Goal: Information Seeking & Learning: Learn about a topic

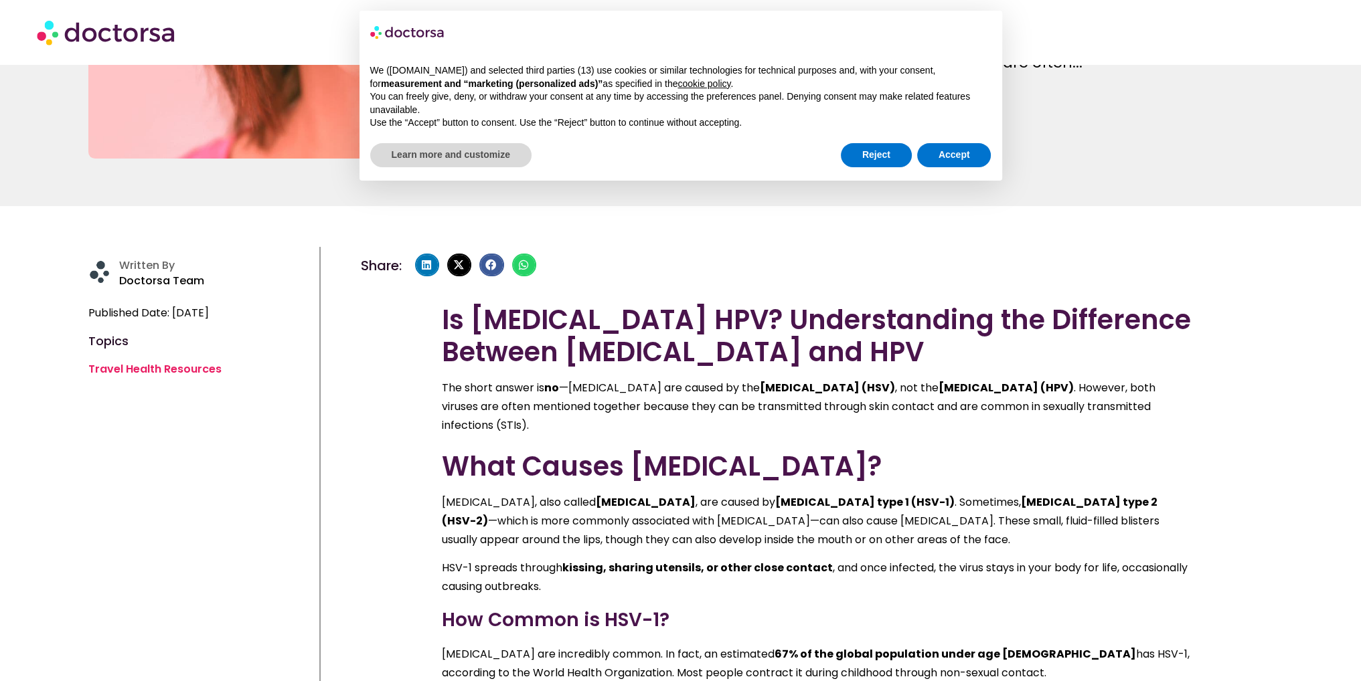
scroll to position [268, 0]
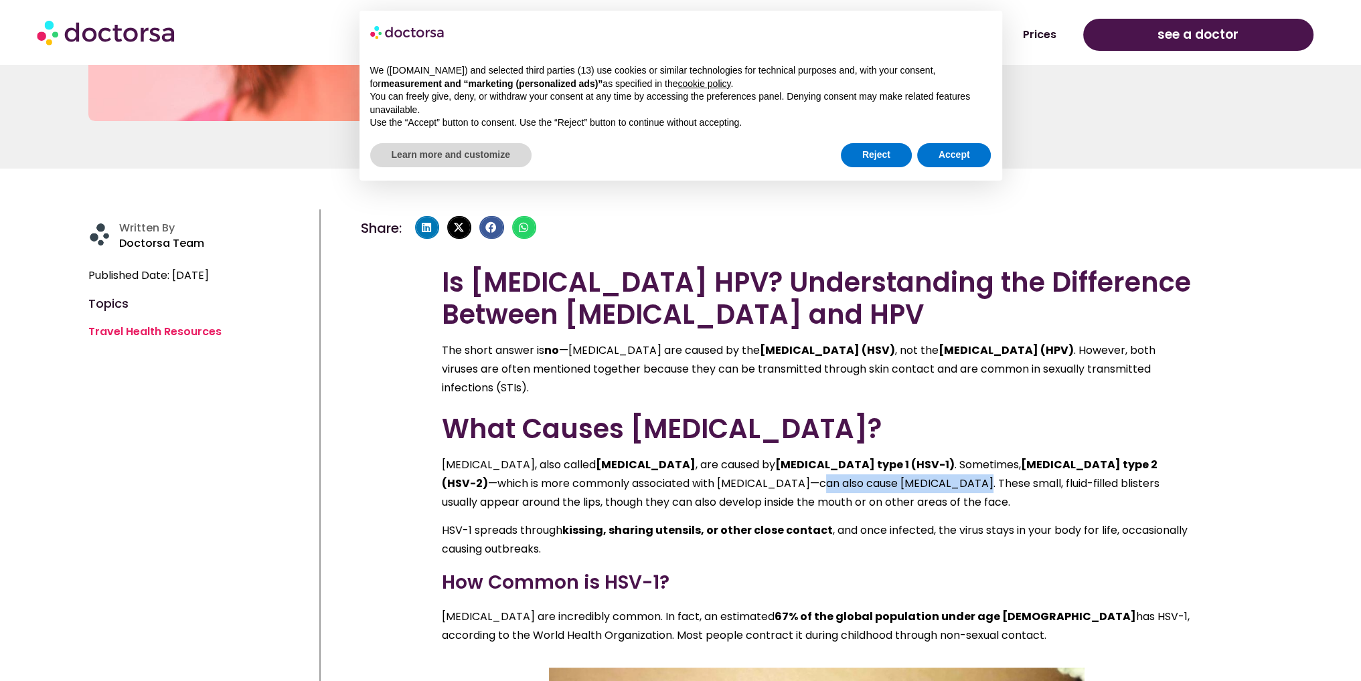
drag, startPoint x: 760, startPoint y: 489, endPoint x: 909, endPoint y: 479, distance: 148.9
click at [909, 479] on p "[MEDICAL_DATA], also called [MEDICAL_DATA] , are caused by [MEDICAL_DATA] type …" at bounding box center [817, 484] width 750 height 56
click at [918, 489] on p "[MEDICAL_DATA], also called [MEDICAL_DATA] , are caused by [MEDICAL_DATA] type …" at bounding box center [817, 484] width 750 height 56
drag, startPoint x: 529, startPoint y: 497, endPoint x: 766, endPoint y: 487, distance: 237.1
click at [766, 487] on p "[MEDICAL_DATA], also called [MEDICAL_DATA] , are caused by [MEDICAL_DATA] type …" at bounding box center [817, 484] width 750 height 56
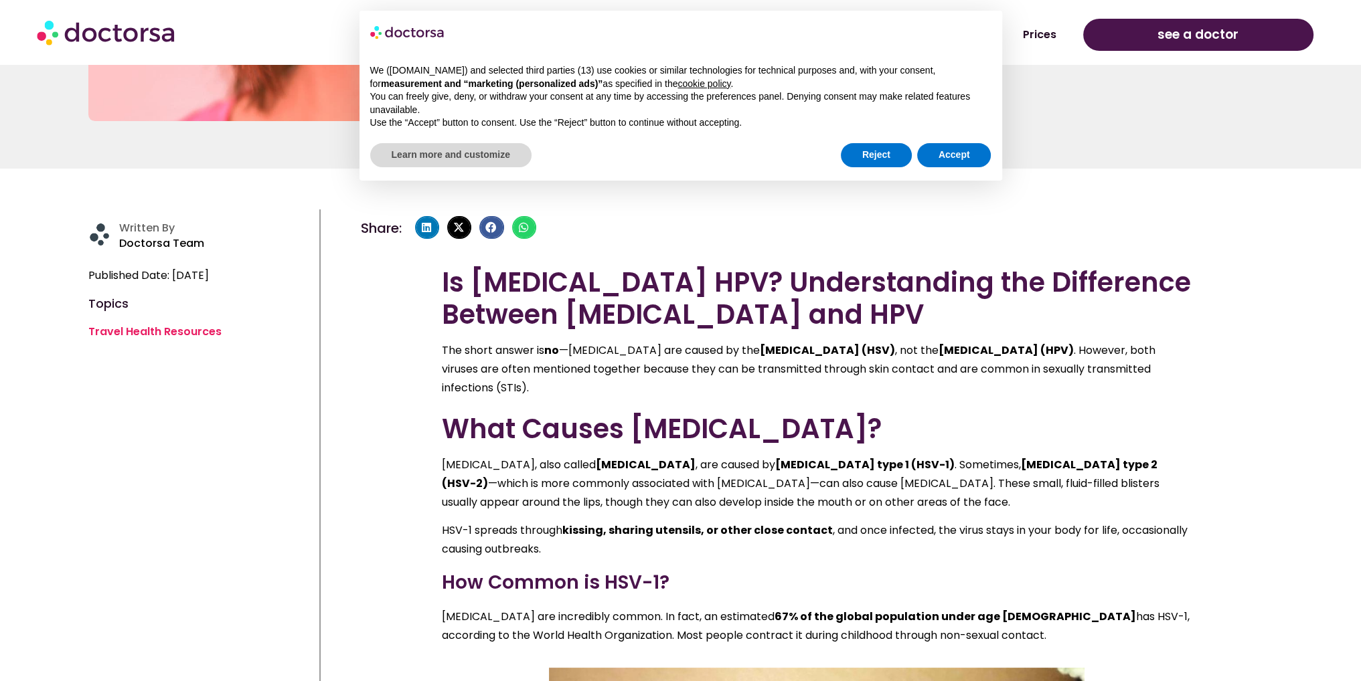
click at [847, 501] on p "[MEDICAL_DATA], also called [MEDICAL_DATA] , are caused by [MEDICAL_DATA] type …" at bounding box center [817, 484] width 750 height 56
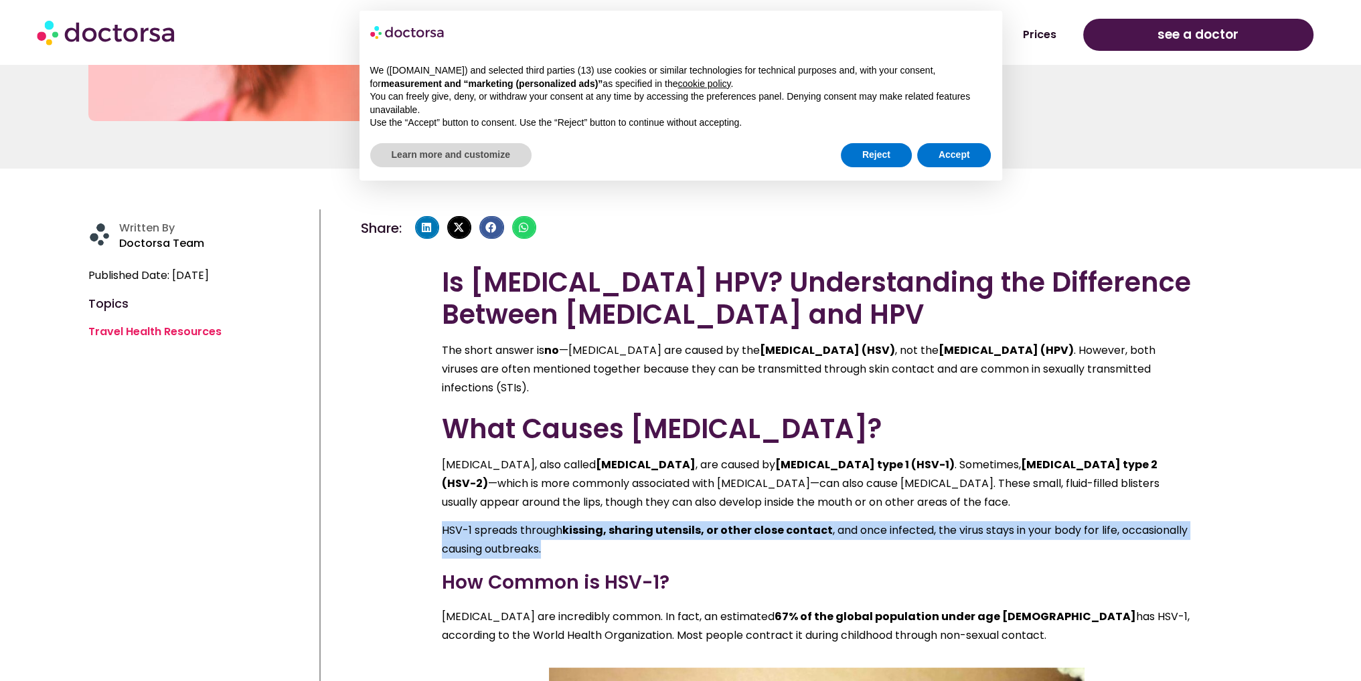
drag, startPoint x: 441, startPoint y: 529, endPoint x: 575, endPoint y: 545, distance: 134.7
click at [575, 545] on p "HSV-1 spreads through kissing, sharing utensils, or other close contact , and o…" at bounding box center [817, 539] width 750 height 37
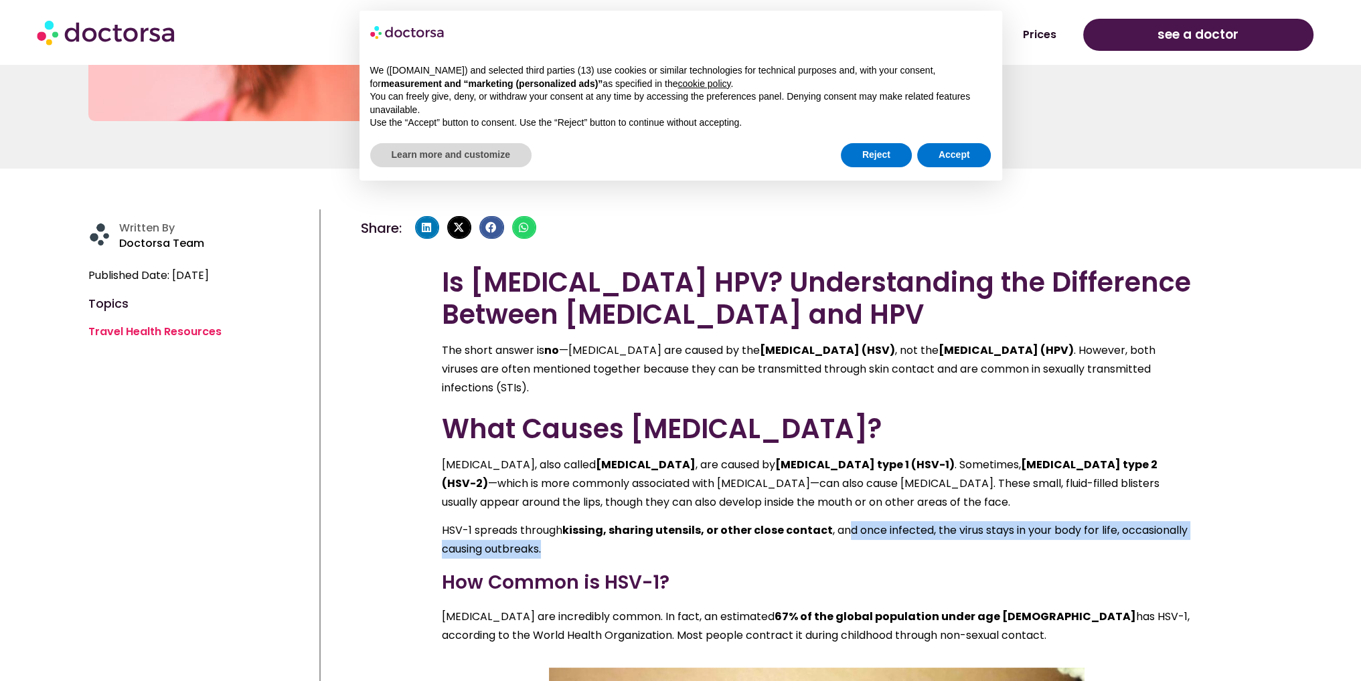
drag, startPoint x: 845, startPoint y: 531, endPoint x: 1043, endPoint y: 548, distance: 198.9
click at [1043, 548] on p "HSV-1 spreads through kissing, sharing utensils, or other close contact , and o…" at bounding box center [817, 539] width 750 height 37
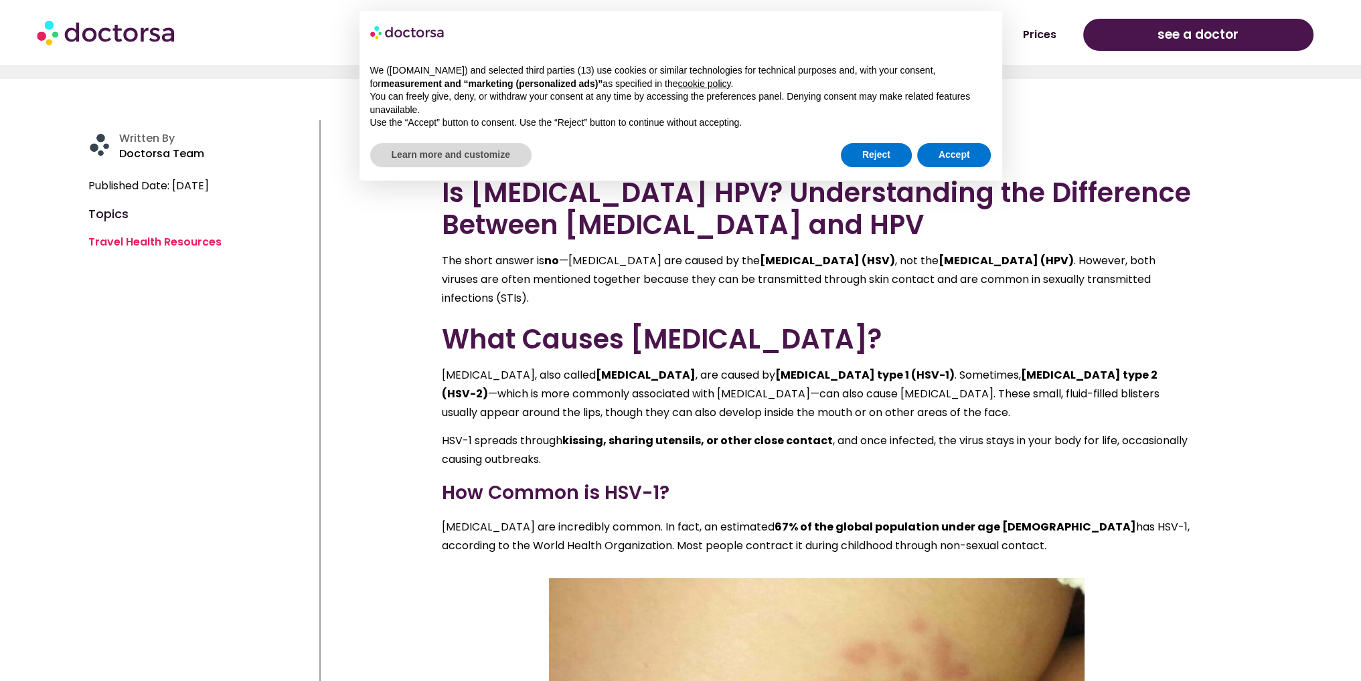
scroll to position [468, 0]
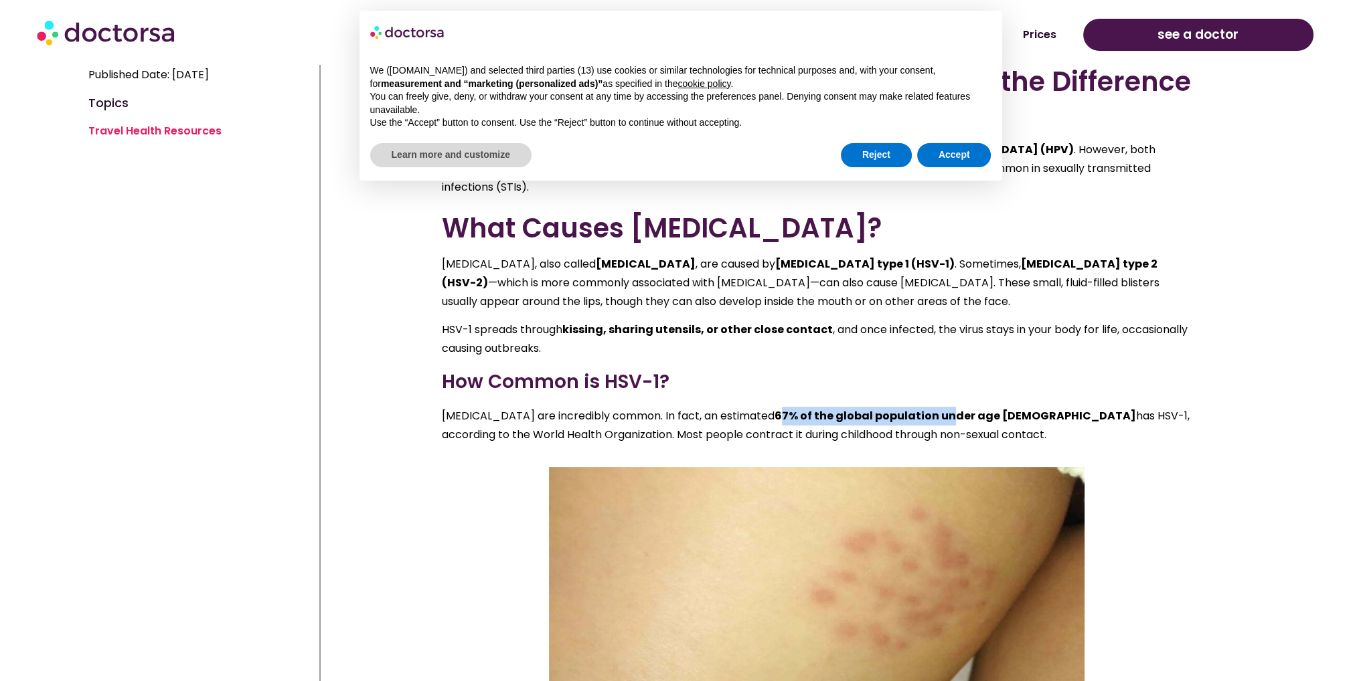
drag, startPoint x: 750, startPoint y: 415, endPoint x: 936, endPoint y: 412, distance: 186.1
click at [914, 402] on div "Is [MEDICAL_DATA] HPV? Understanding the Difference Between [MEDICAL_DATA] and …" at bounding box center [817, 255] width 750 height 379
click at [946, 417] on strong "67% of the global population under age [DEMOGRAPHIC_DATA]" at bounding box center [954, 415] width 361 height 15
drag, startPoint x: 950, startPoint y: 417, endPoint x: 959, endPoint y: 430, distance: 15.4
click at [959, 426] on p "[MEDICAL_DATA] are incredibly common. In fact, an estimated 67% of the global p…" at bounding box center [817, 425] width 750 height 37
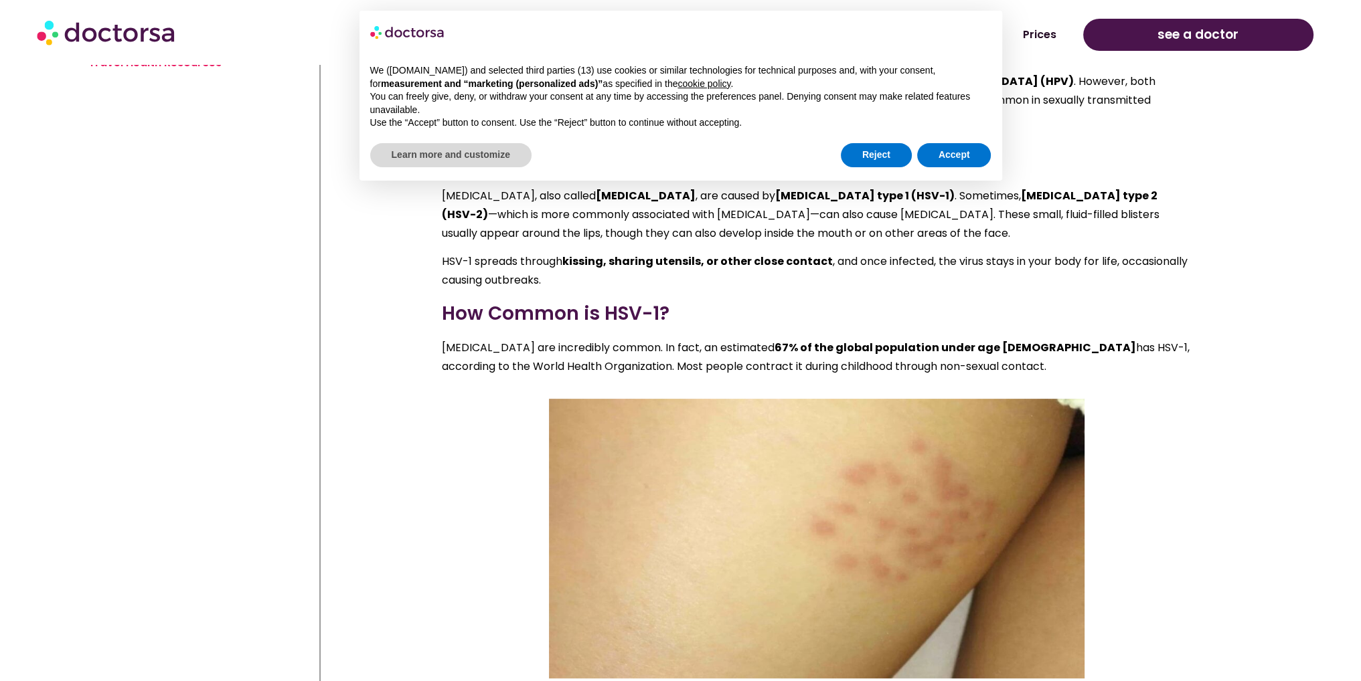
scroll to position [602, 0]
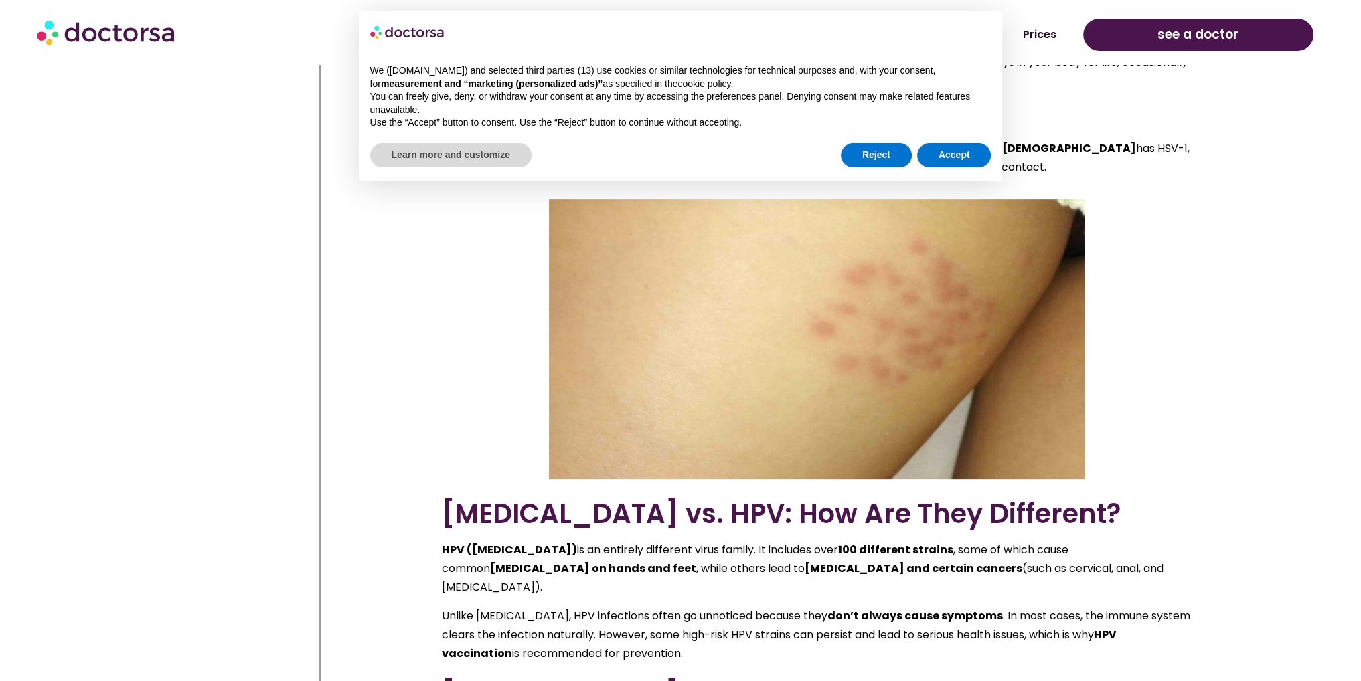
scroll to position [803, 0]
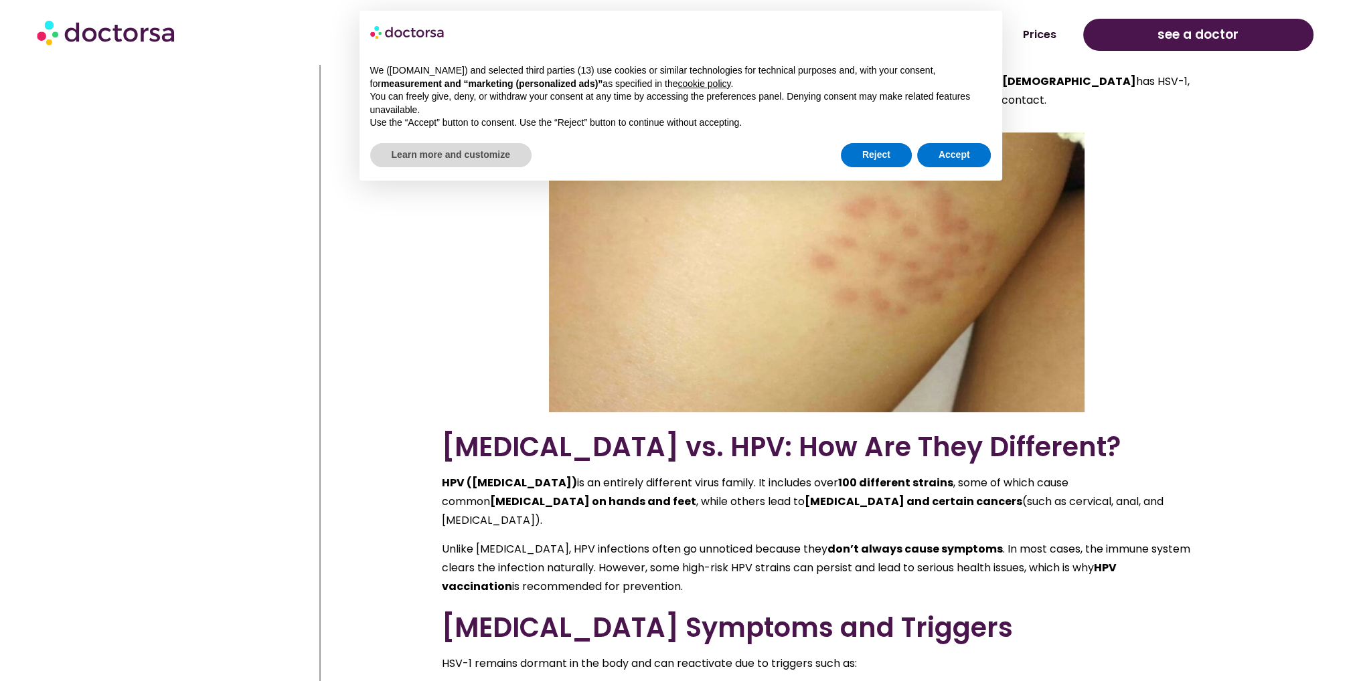
drag, startPoint x: 517, startPoint y: 538, endPoint x: 626, endPoint y: 571, distance: 113.9
click at [626, 571] on p "Unlike [MEDICAL_DATA], HPV infections often go unnoticed because they don’t alw…" at bounding box center [817, 568] width 750 height 56
click at [629, 570] on p "Unlike [MEDICAL_DATA], HPV infections often go unnoticed because they don’t alw…" at bounding box center [817, 568] width 750 height 56
drag, startPoint x: 606, startPoint y: 552, endPoint x: 655, endPoint y: 561, distance: 49.7
click at [655, 561] on p "Unlike [MEDICAL_DATA], HPV infections often go unnoticed because they don’t alw…" at bounding box center [817, 568] width 750 height 56
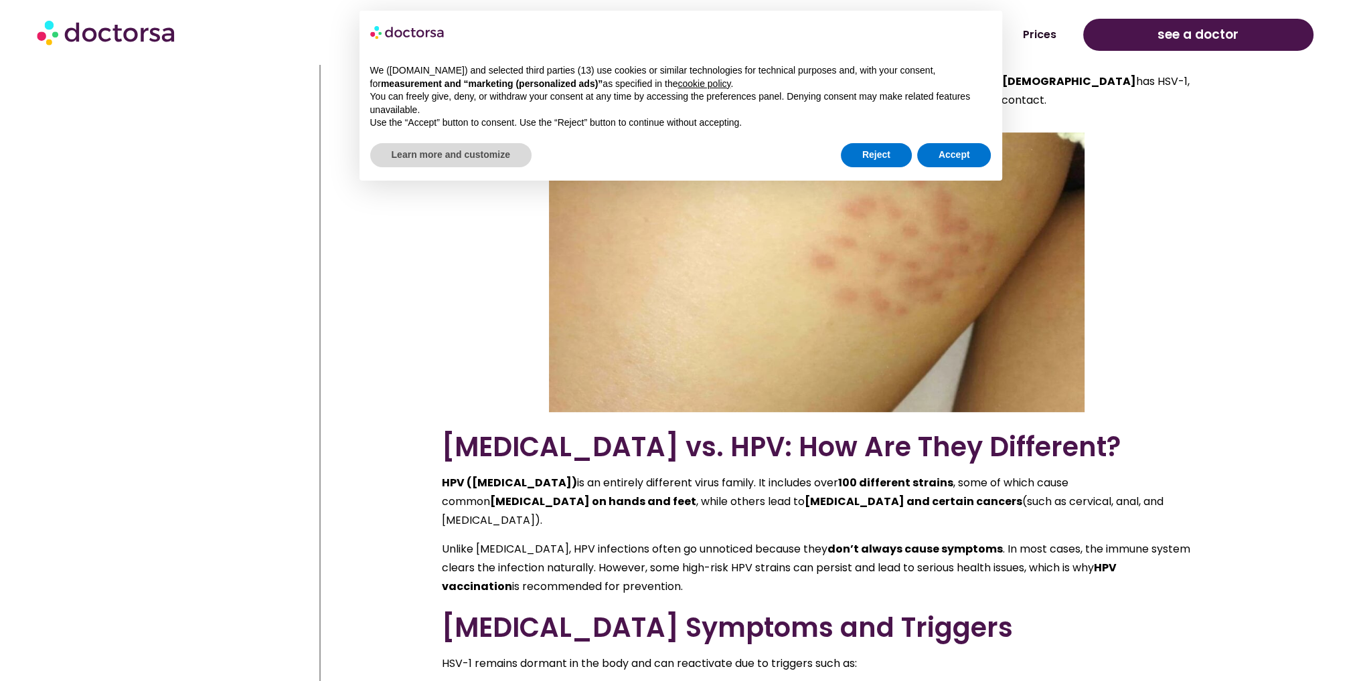
click at [655, 562] on p "Unlike [MEDICAL_DATA], HPV infections often go unnoticed because they don’t alw…" at bounding box center [817, 568] width 750 height 56
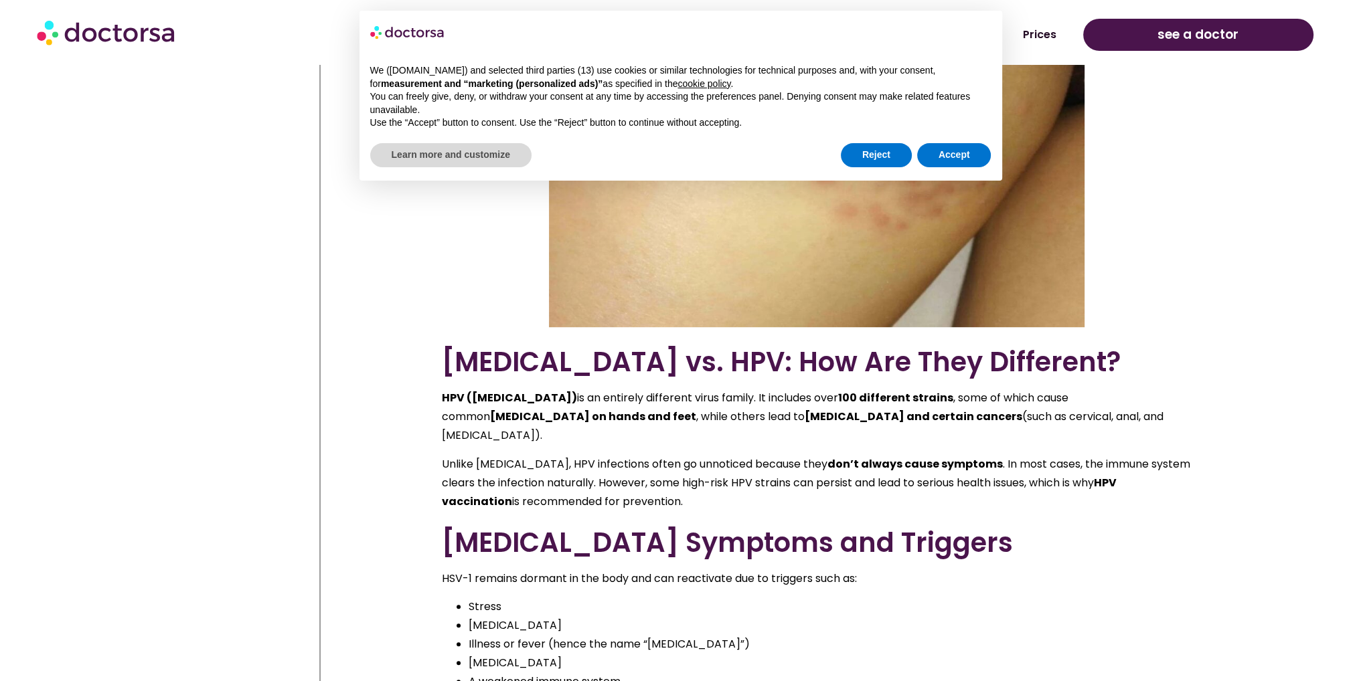
scroll to position [1071, 0]
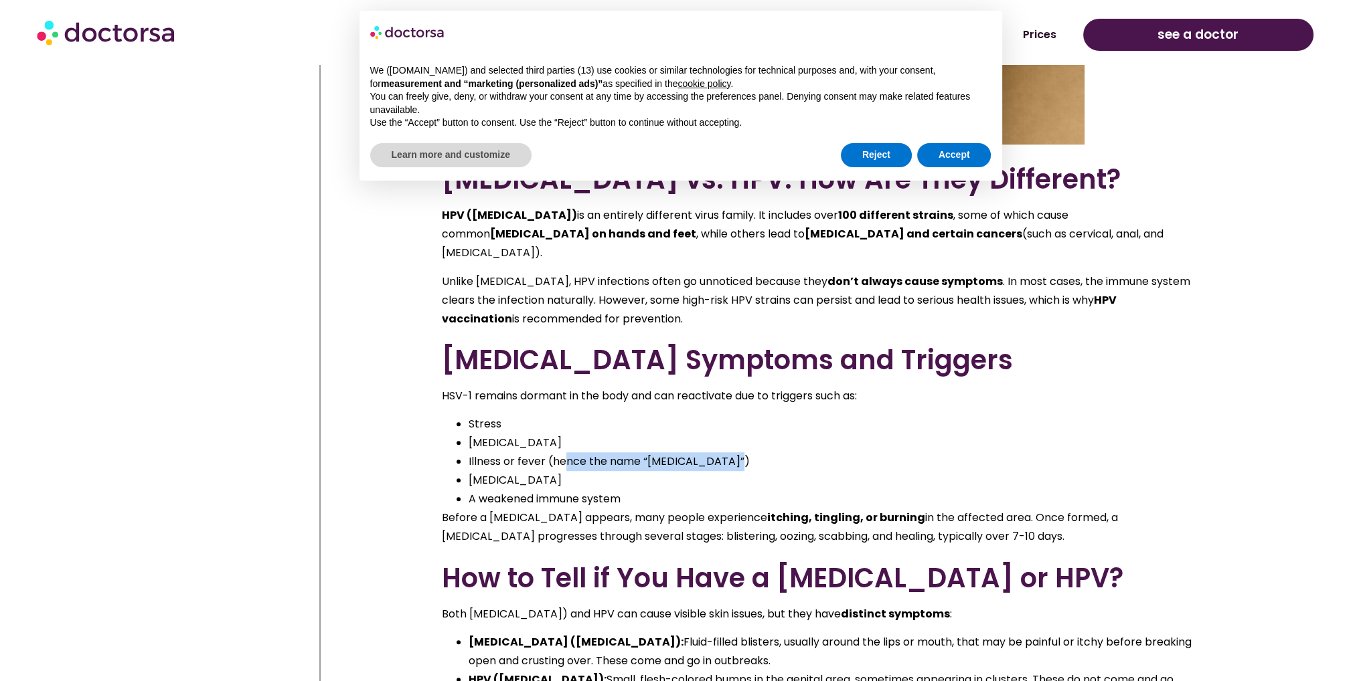
drag, startPoint x: 562, startPoint y: 440, endPoint x: 719, endPoint y: 443, distance: 156.6
click at [719, 452] on li "Illness or fever (hence the name “[MEDICAL_DATA]”)" at bounding box center [829, 461] width 723 height 19
drag, startPoint x: 719, startPoint y: 443, endPoint x: 552, endPoint y: 448, distance: 166.7
click at [552, 452] on li "Illness or fever (hence the name “[MEDICAL_DATA]”)" at bounding box center [829, 461] width 723 height 19
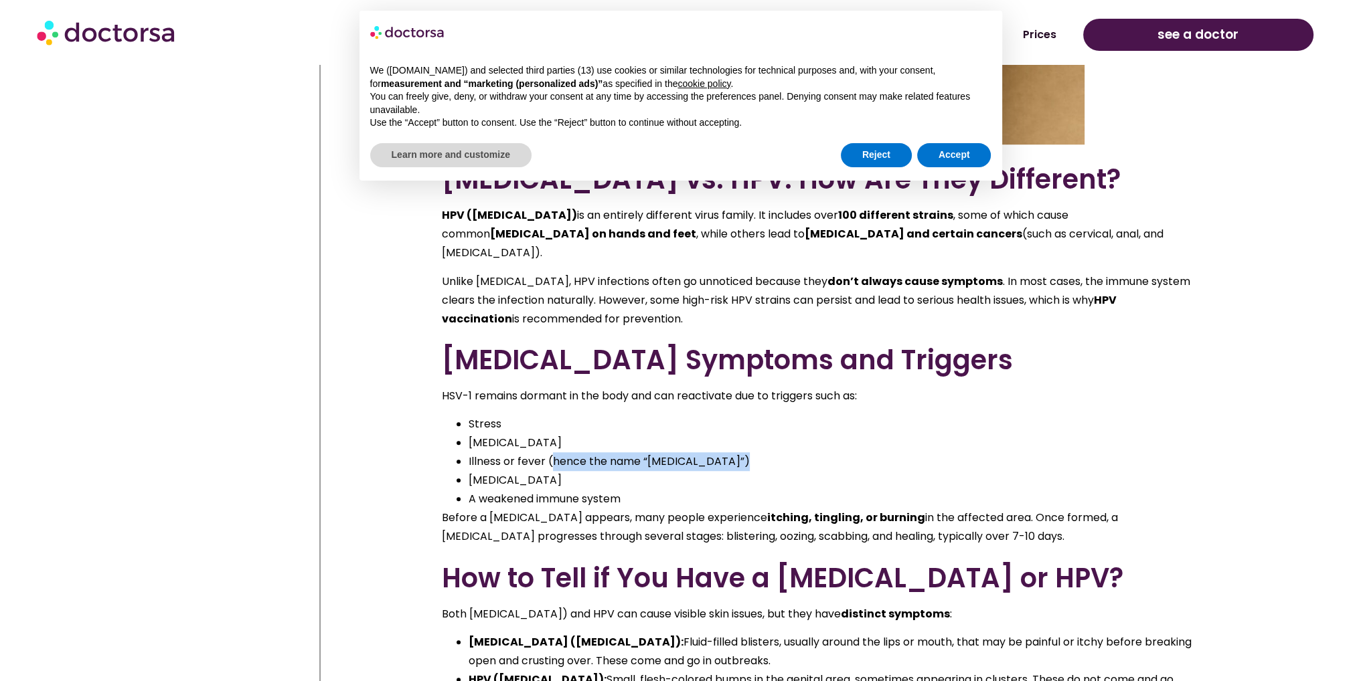
click at [552, 452] on li "Illness or fever (hence the name “[MEDICAL_DATA]”)" at bounding box center [829, 461] width 723 height 19
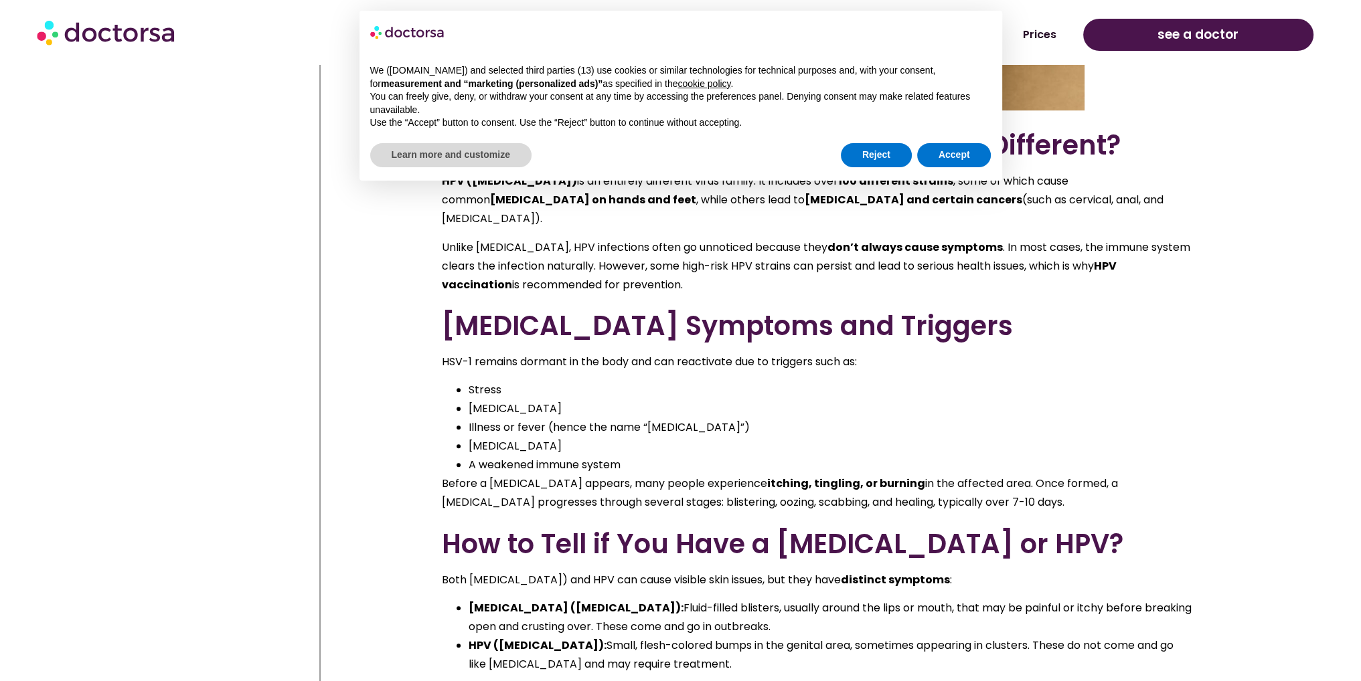
scroll to position [1138, 0]
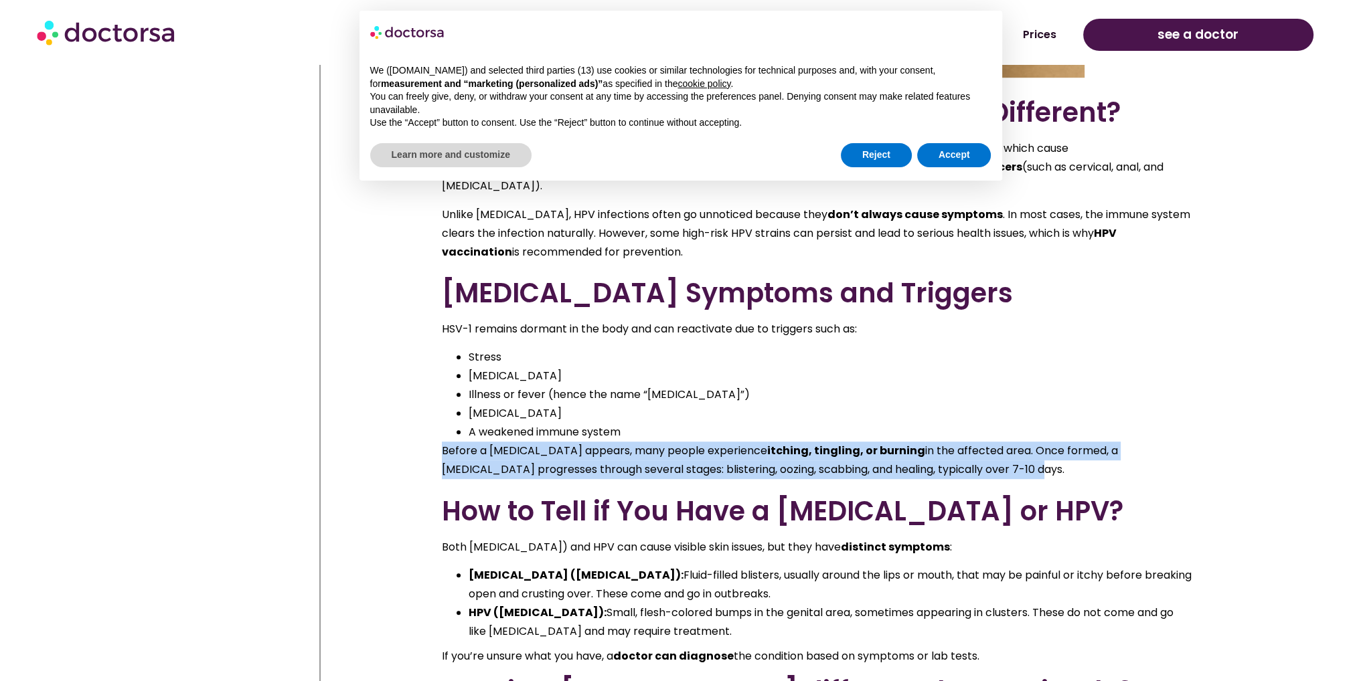
drag, startPoint x: 916, startPoint y: 456, endPoint x: 418, endPoint y: 440, distance: 498.2
click at [767, 443] on strong "itching, tingling, or burning" at bounding box center [846, 450] width 158 height 15
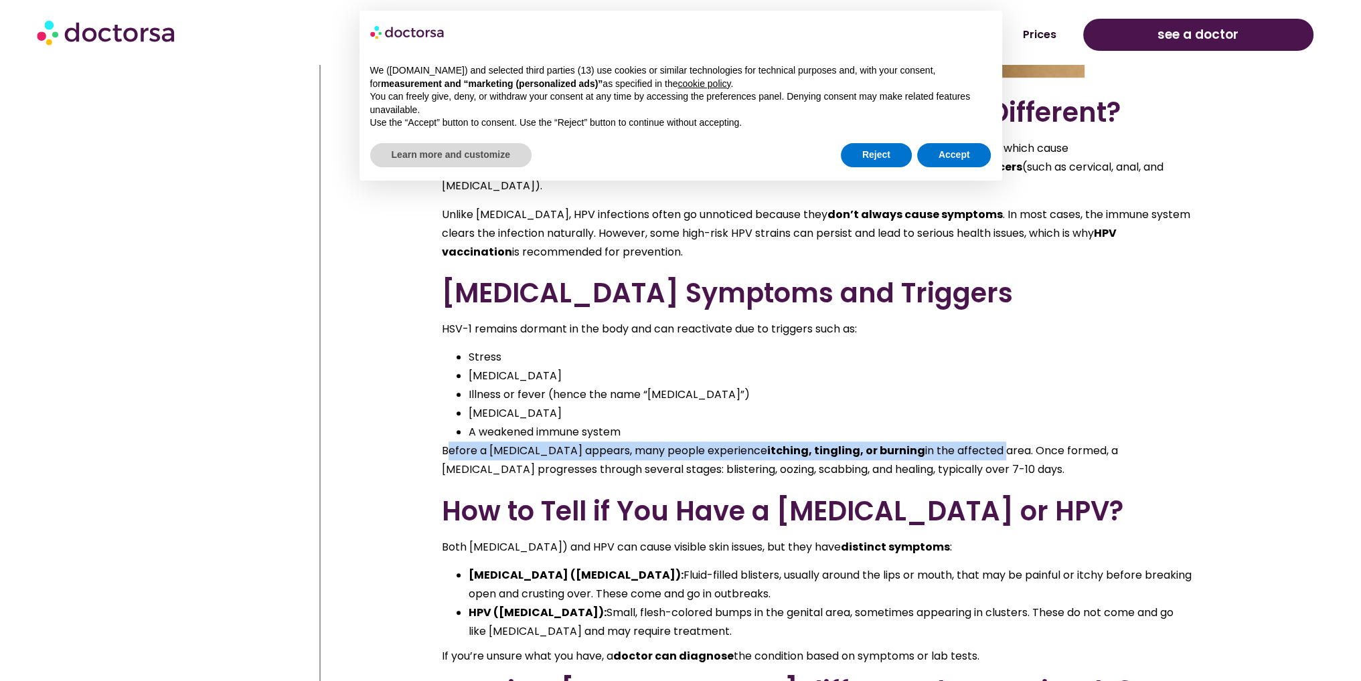
drag, startPoint x: 853, startPoint y: 445, endPoint x: 443, endPoint y: 427, distance: 410.0
click at [443, 442] on p "Before a [MEDICAL_DATA] appears, many people experience itching, tingling, or b…" at bounding box center [817, 460] width 750 height 37
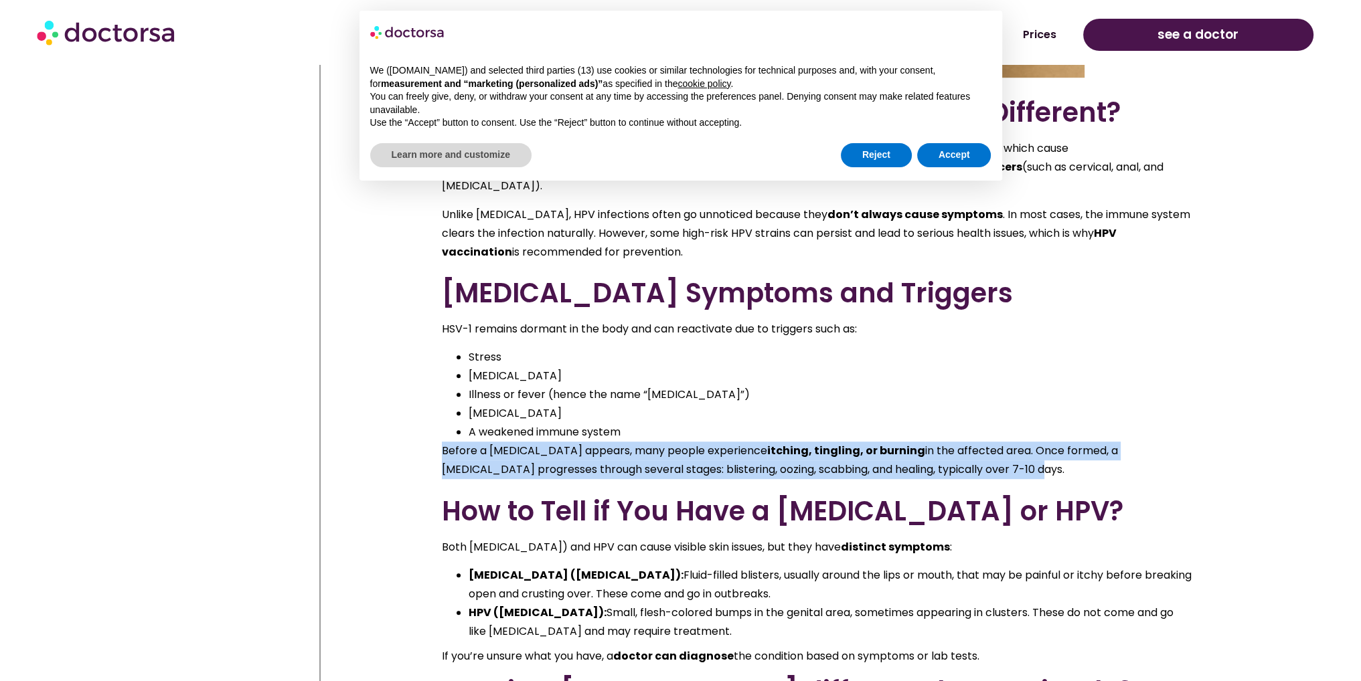
drag, startPoint x: 439, startPoint y: 432, endPoint x: 929, endPoint y: 452, distance: 490.3
click at [929, 452] on p "Before a [MEDICAL_DATA] appears, many people experience itching, tingling, or b…" at bounding box center [817, 460] width 750 height 37
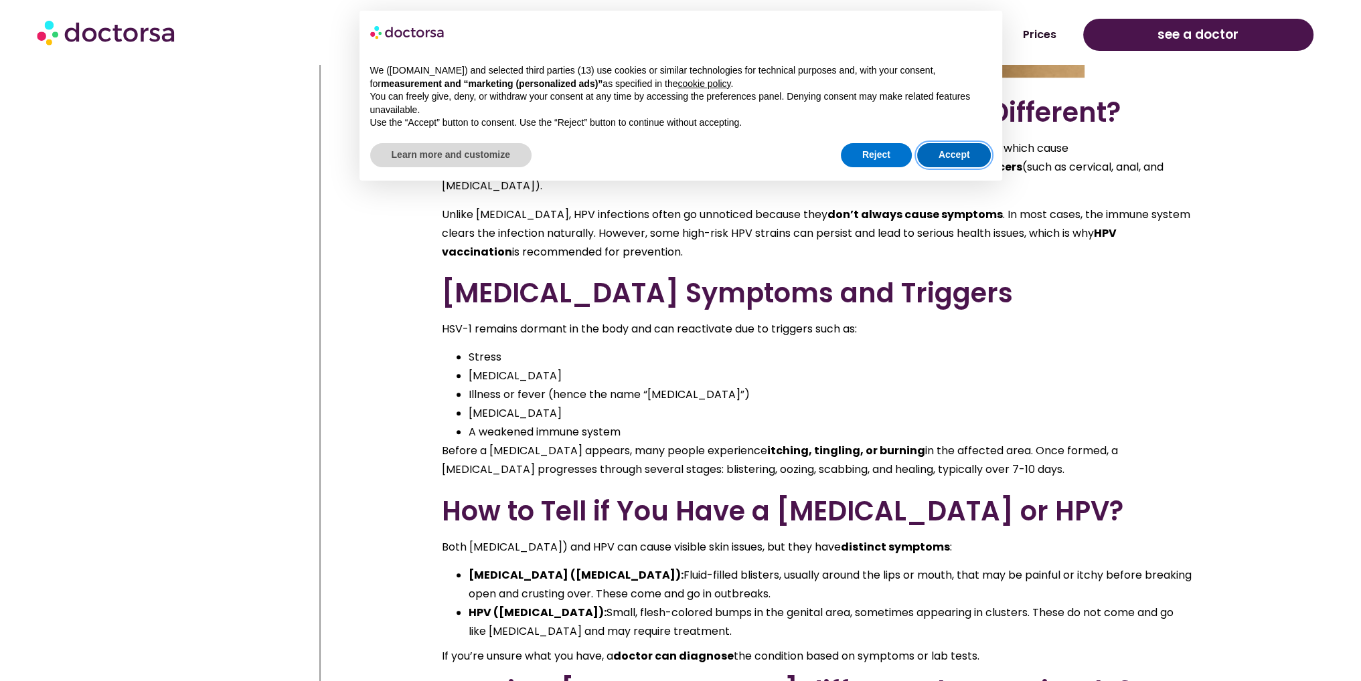
click at [948, 156] on button "Accept" at bounding box center [954, 155] width 74 height 24
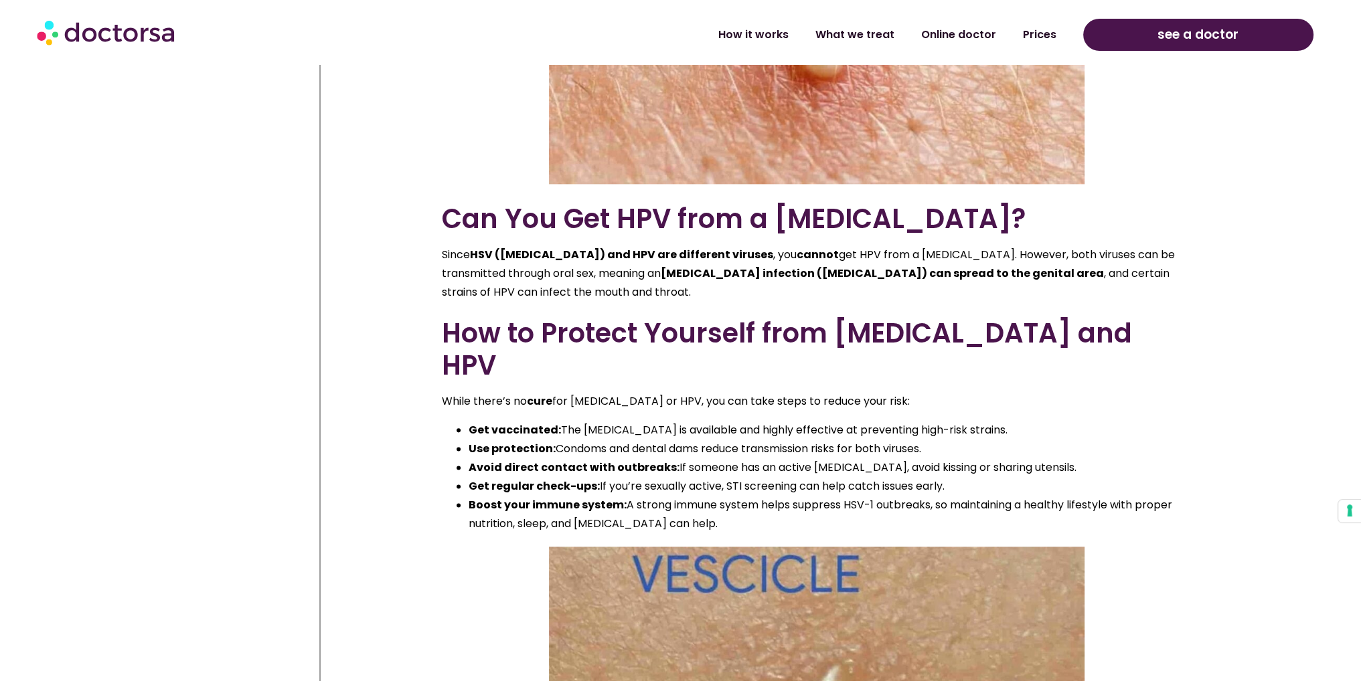
scroll to position [2142, 0]
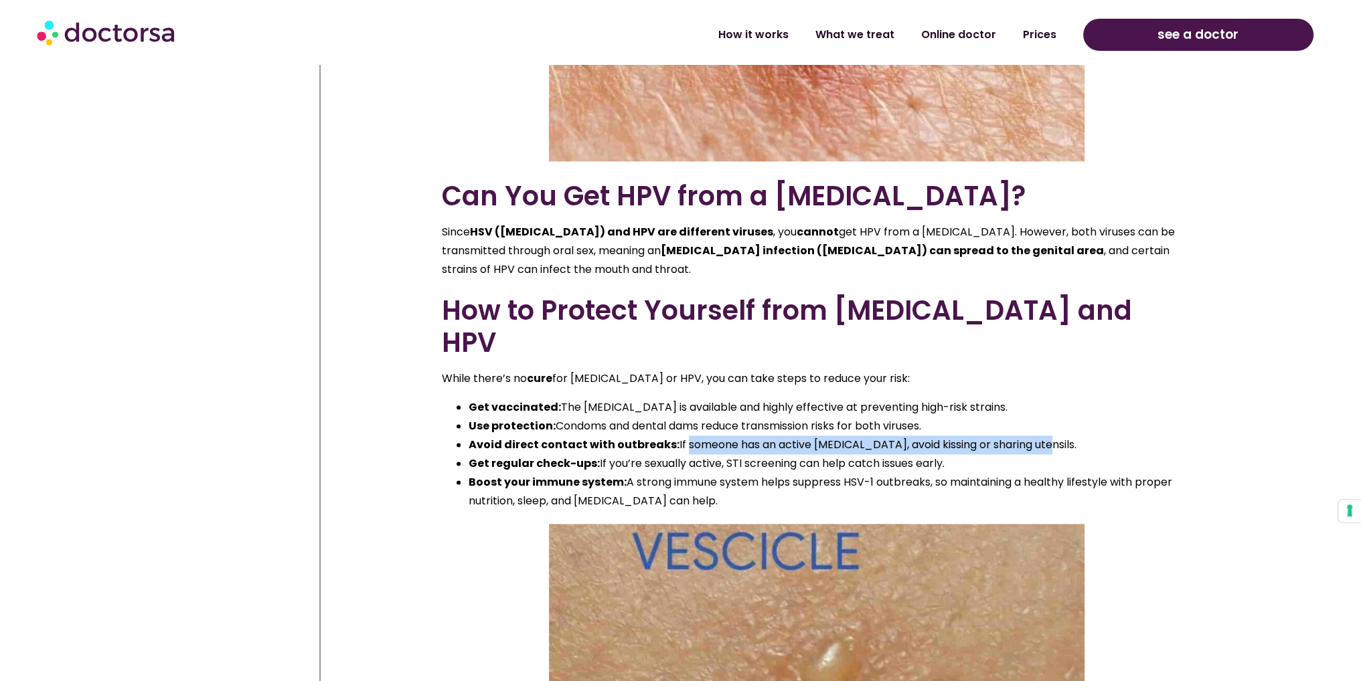
drag, startPoint x: 678, startPoint y: 400, endPoint x: 1029, endPoint y: 392, distance: 350.8
click at [1029, 436] on li "Avoid direct contact with outbreaks: If someone has an active [MEDICAL_DATA], a…" at bounding box center [829, 445] width 723 height 19
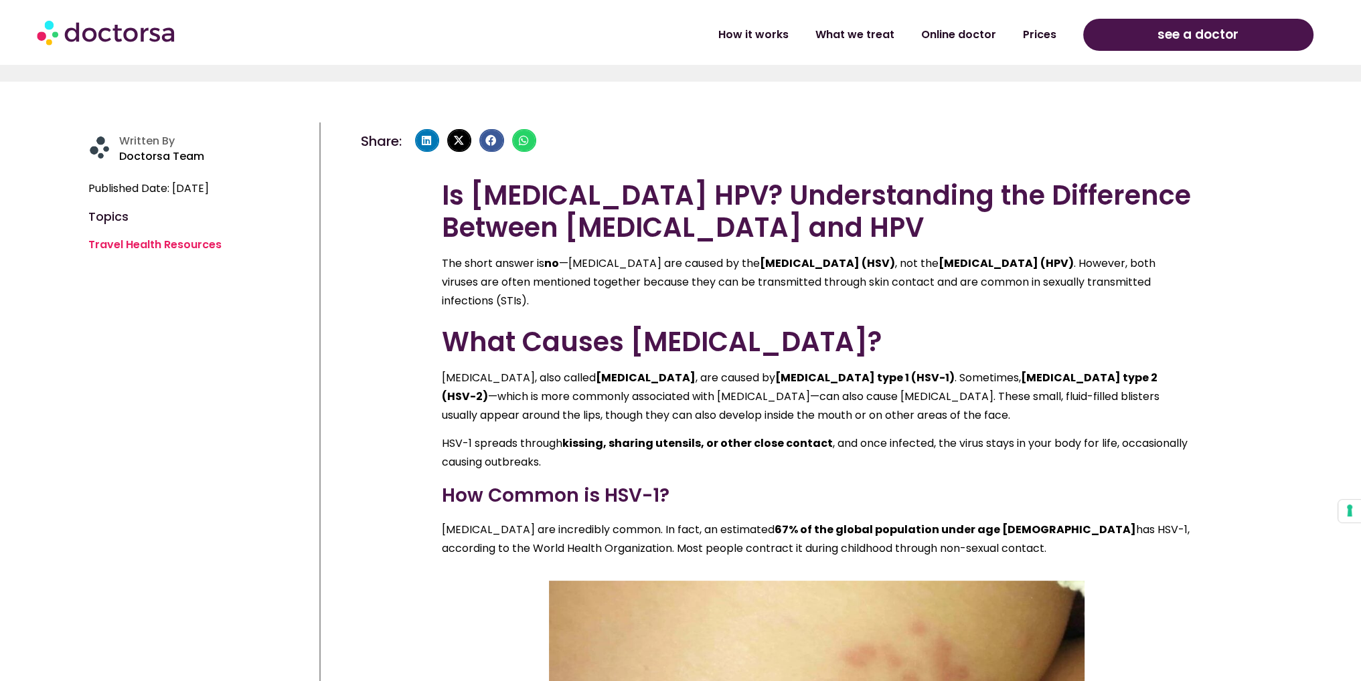
scroll to position [0, 0]
